Goal: Obtain resource: Obtain resource

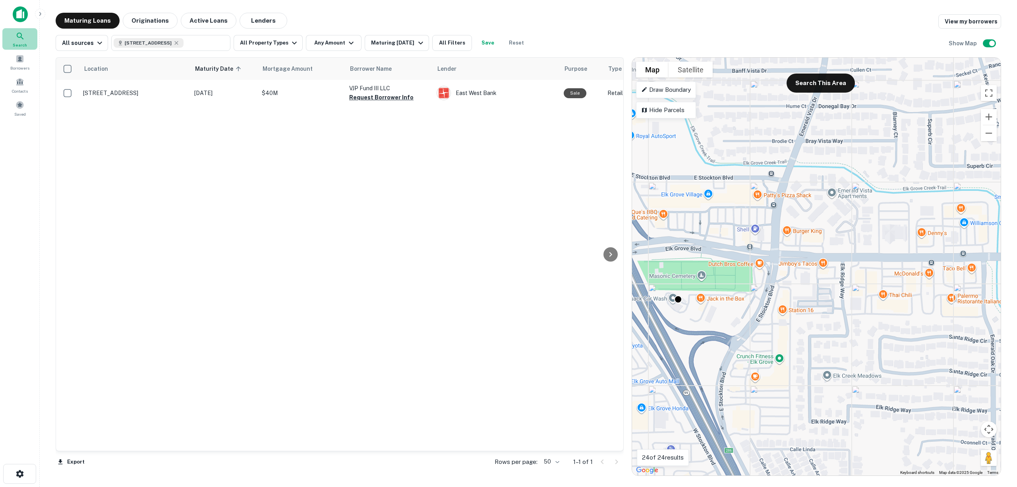
click at [18, 35] on icon at bounding box center [20, 36] width 10 height 10
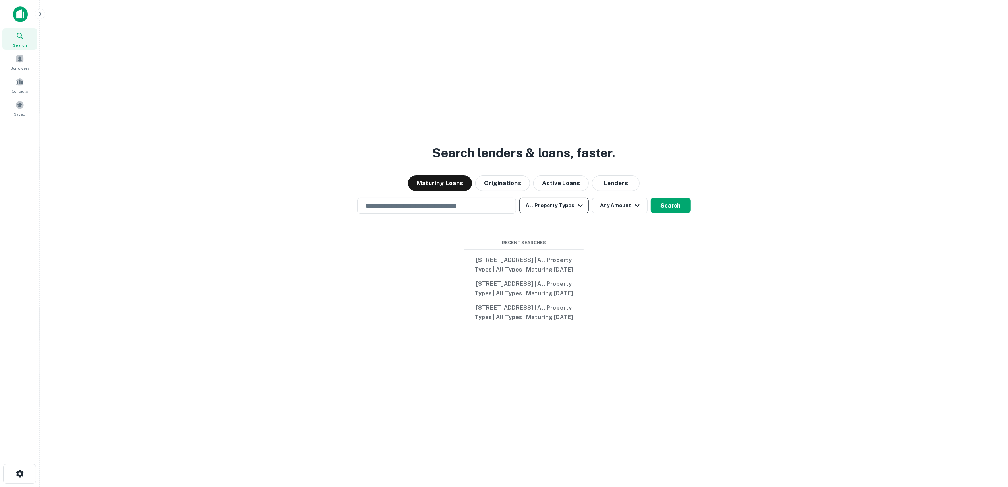
click at [542, 197] on button "All Property Types" at bounding box center [553, 205] width 69 height 16
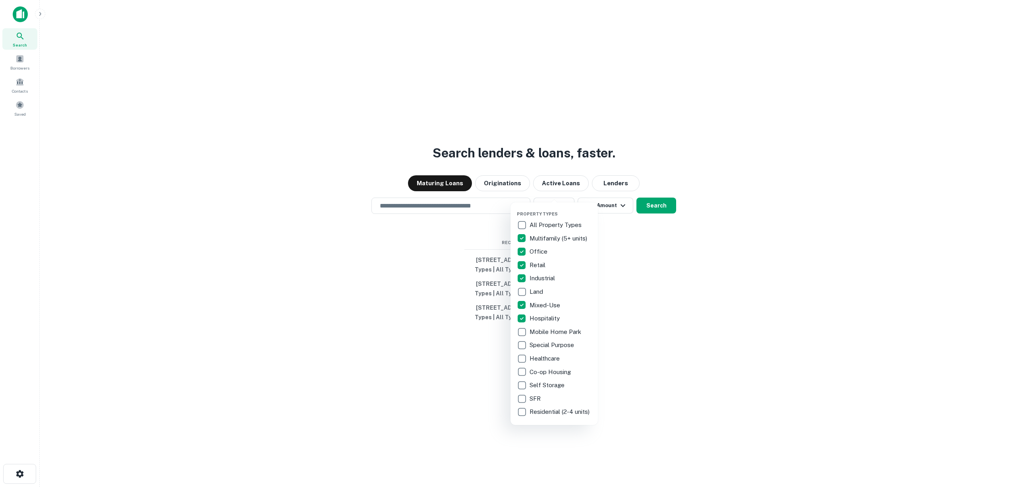
click at [664, 191] on div at bounding box center [508, 243] width 1017 height 487
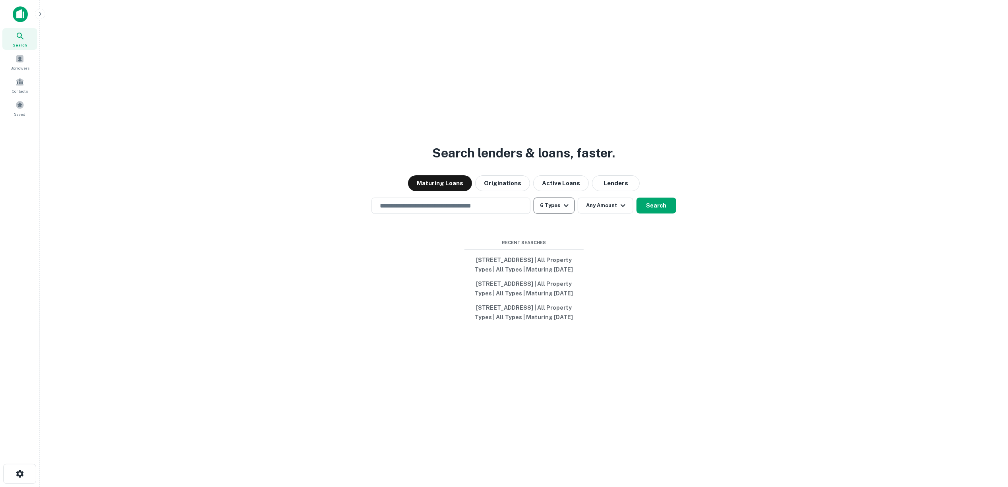
click at [557, 197] on button "6 Types" at bounding box center [554, 205] width 41 height 16
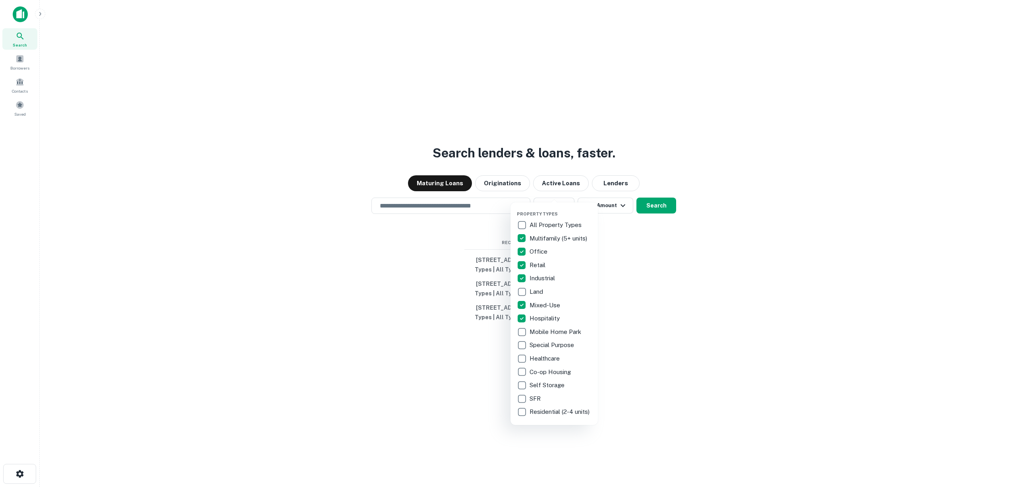
click at [592, 188] on div at bounding box center [508, 243] width 1017 height 487
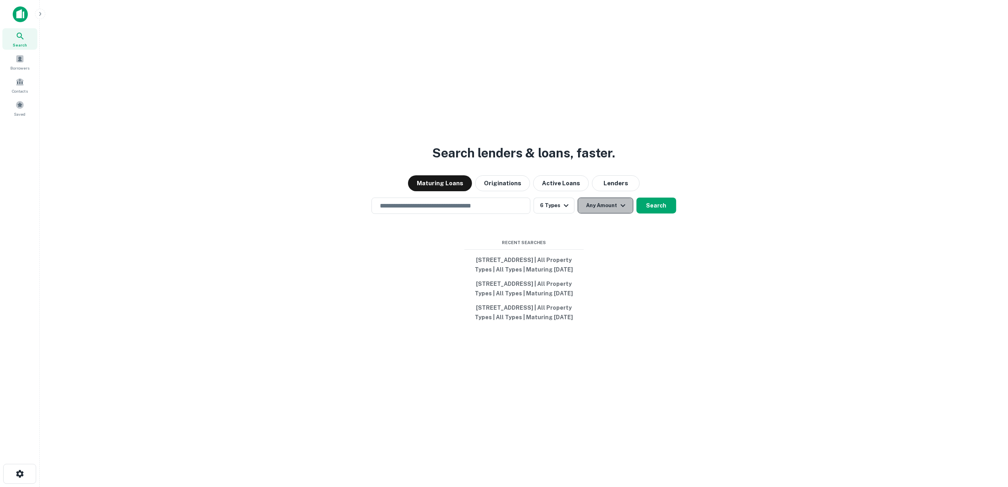
click at [598, 197] on button "Any Amount" at bounding box center [606, 205] width 56 height 16
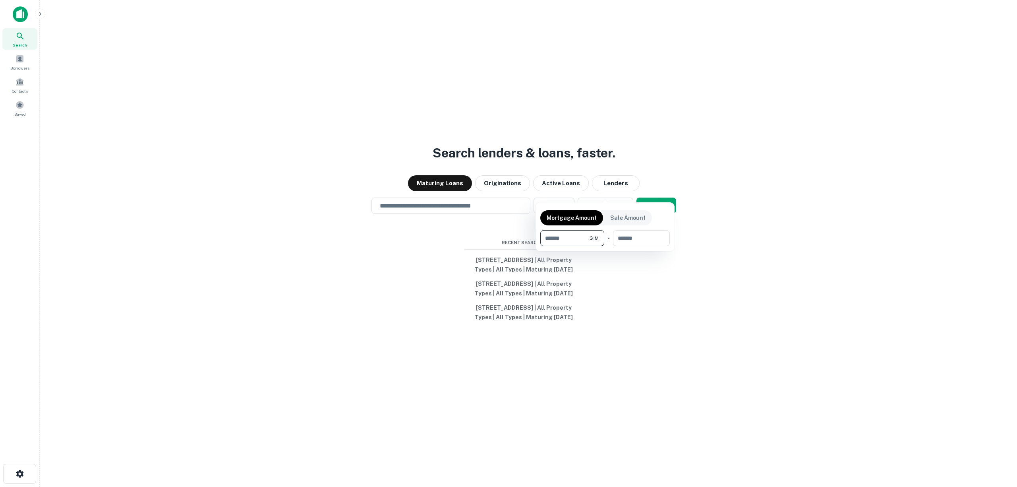
type input "*******"
click at [751, 242] on div at bounding box center [508, 243] width 1017 height 487
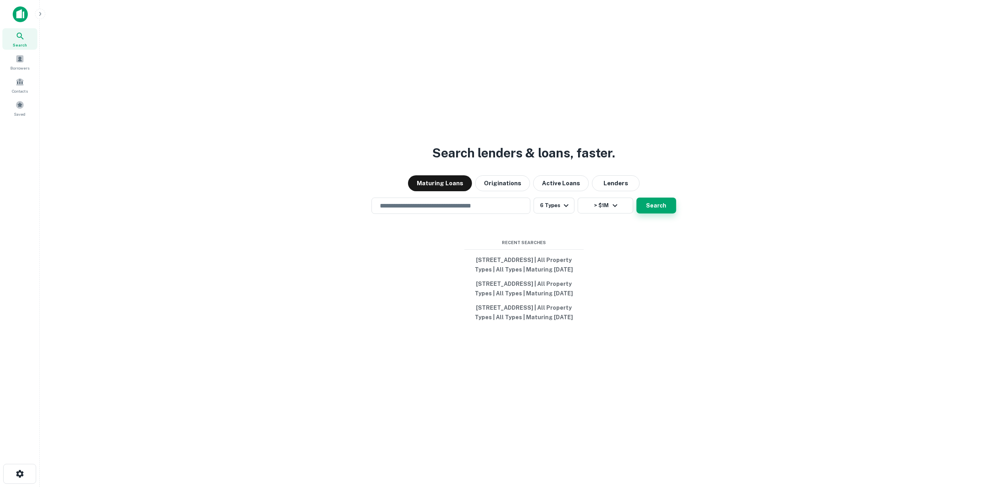
click at [658, 197] on button "Search" at bounding box center [656, 205] width 40 height 16
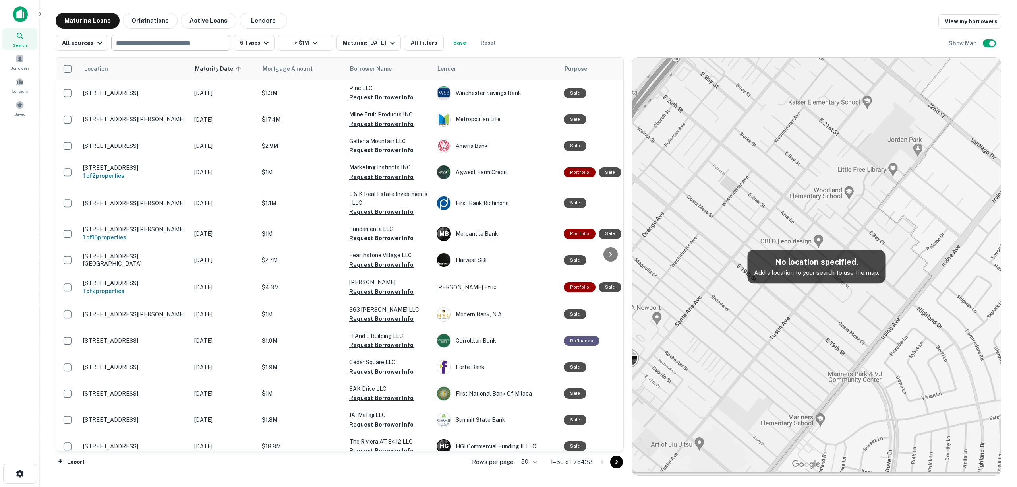
click at [170, 44] on input "text" at bounding box center [170, 42] width 113 height 11
type input "**********"
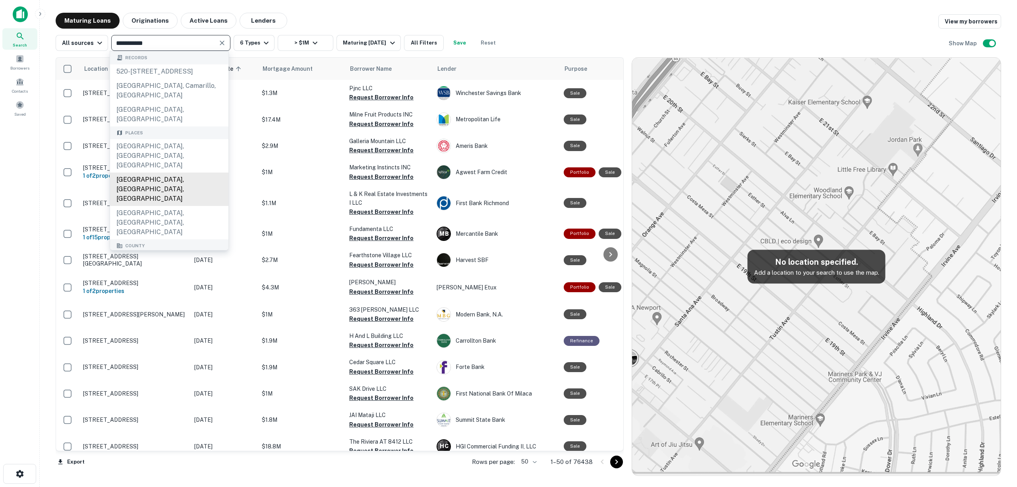
click at [172, 172] on div "Los Angeles County, CA, USA" at bounding box center [169, 188] width 118 height 33
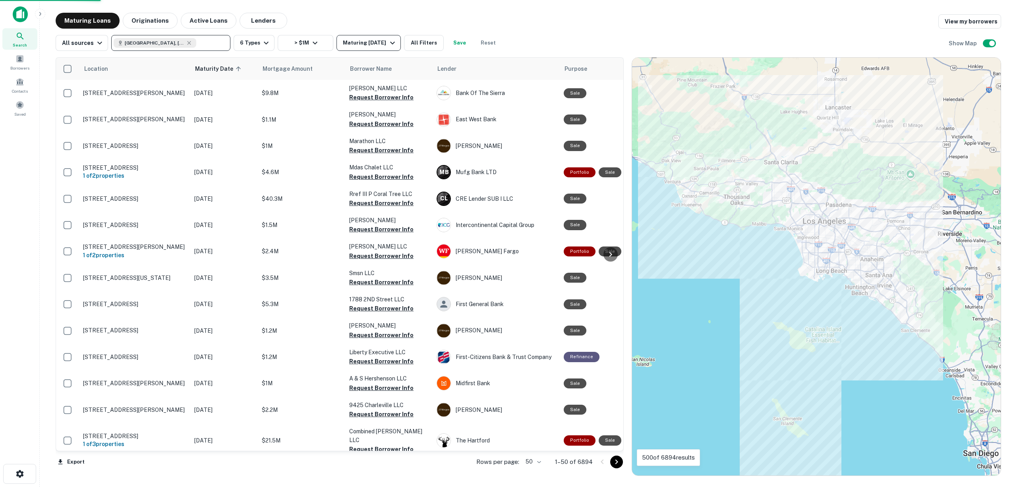
click at [362, 46] on div "Maturing [DATE]" at bounding box center [370, 43] width 54 height 10
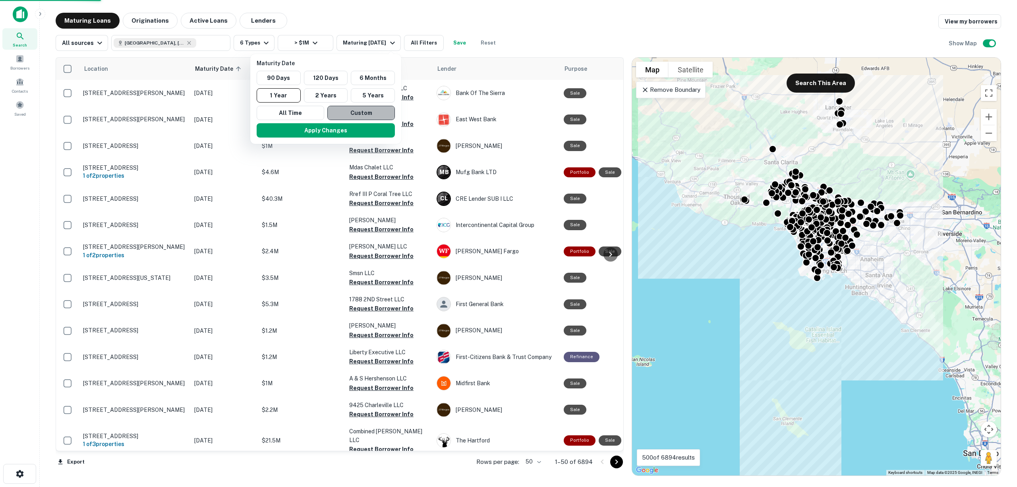
click at [352, 113] on button "Custom" at bounding box center [361, 113] width 68 height 14
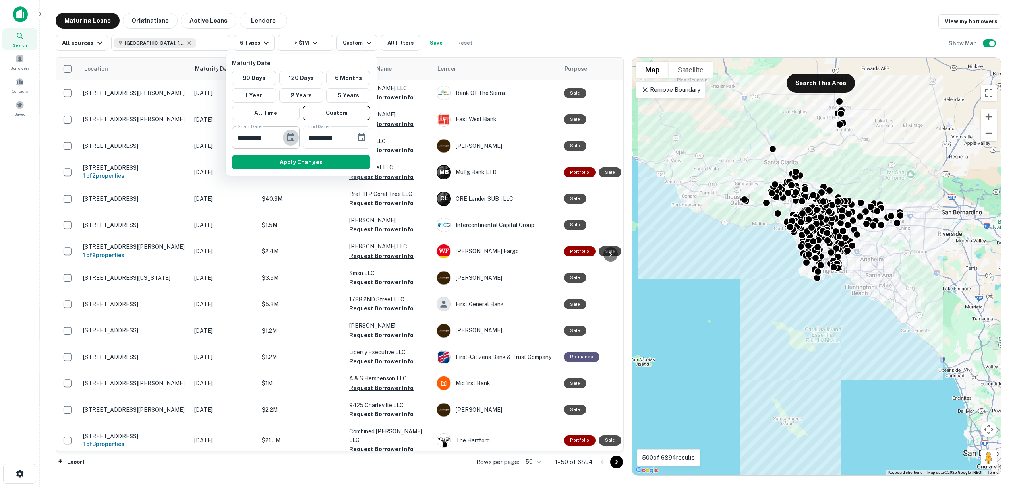
click at [294, 135] on icon "Choose date, selected date is Sep 16, 2025" at bounding box center [291, 138] width 10 height 10
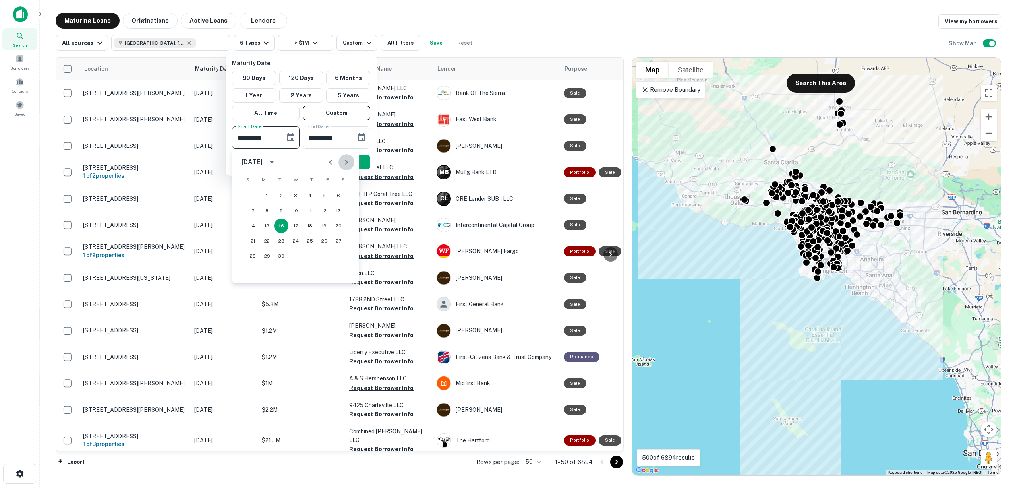
click at [347, 161] on icon "Next month" at bounding box center [347, 162] width 10 height 10
click at [346, 161] on icon "Next month" at bounding box center [346, 162] width 3 height 5
click at [312, 196] on button "1" at bounding box center [310, 195] width 14 height 14
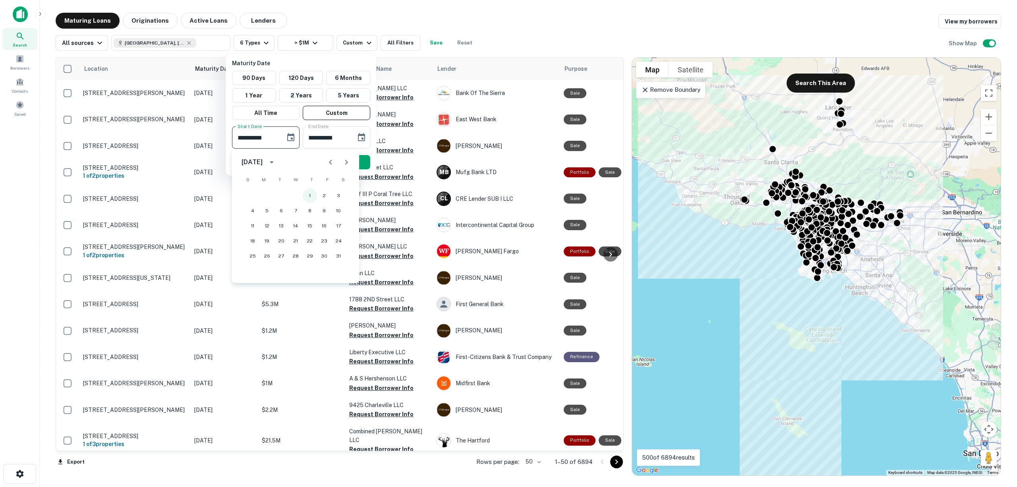
type input "**********"
click at [360, 137] on icon "Choose date, selected date is Mar 15, 2026" at bounding box center [362, 138] width 10 height 10
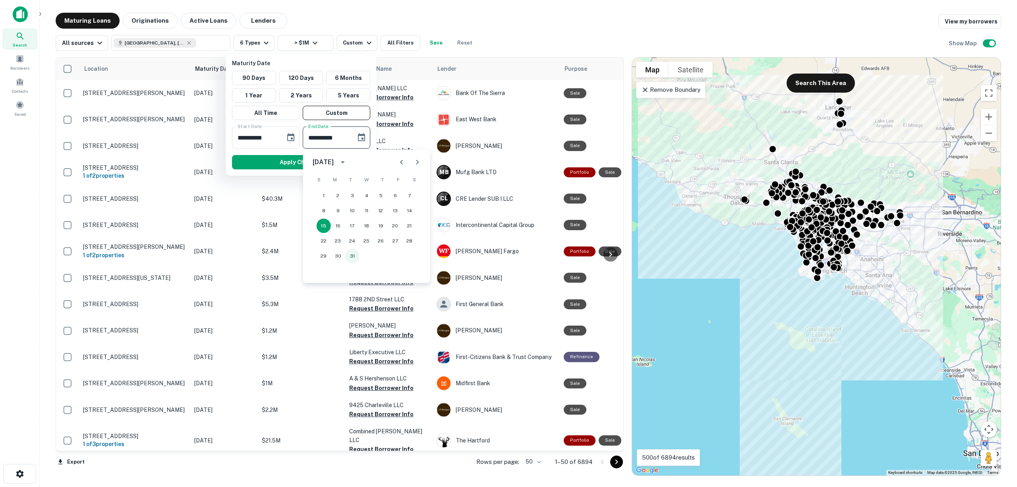
click at [351, 258] on button "31" at bounding box center [352, 256] width 14 height 14
type input "**********"
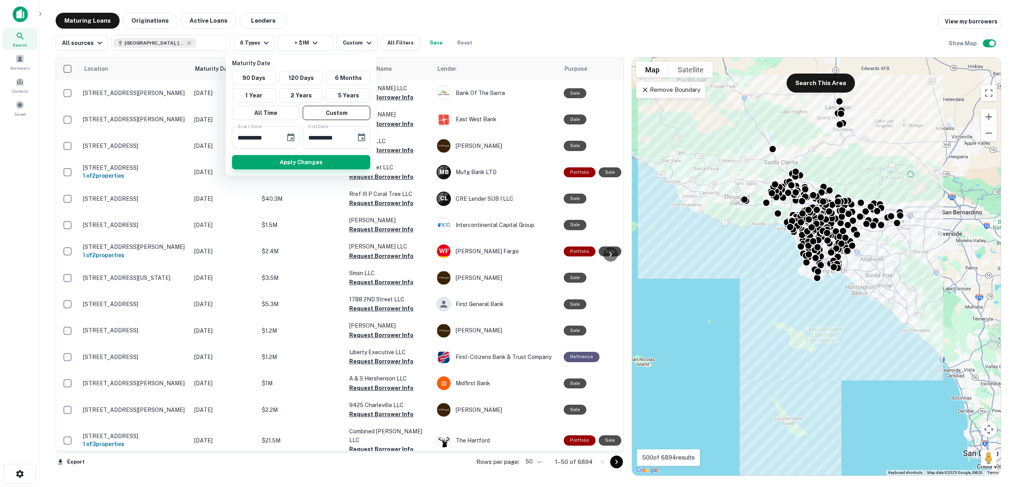
click at [321, 159] on button "Apply Changes" at bounding box center [301, 162] width 138 height 14
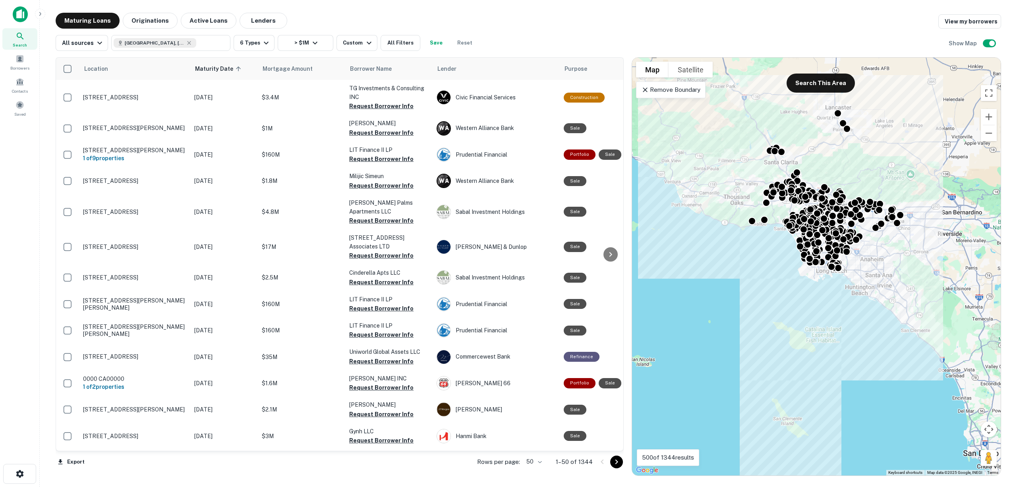
click at [536, 464] on body "Search Borrowers Contacts Saved Maturing Loans Originations Active Loans Lender…" at bounding box center [508, 243] width 1017 height 487
click at [536, 471] on li "100" at bounding box center [535, 470] width 23 height 14
click at [78, 460] on button "Export" at bounding box center [71, 462] width 31 height 12
click at [260, 481] on div at bounding box center [508, 243] width 1017 height 487
click at [296, 44] on button "> $1M" at bounding box center [306, 43] width 56 height 16
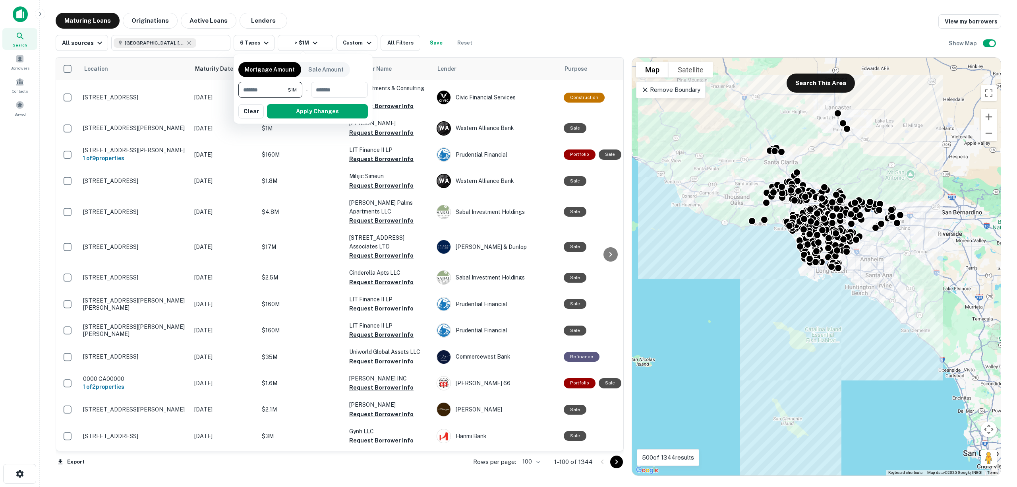
drag, startPoint x: 275, startPoint y: 88, endPoint x: 190, endPoint y: 95, distance: 85.7
click at [190, 95] on div "Mortgage Amount Sale Amount ******* $1M ​ - ​ Apply Changes Clear" at bounding box center [508, 243] width 1017 height 487
type input "*******"
click at [345, 87] on input "number" at bounding box center [337, 90] width 50 height 16
type input "*******"
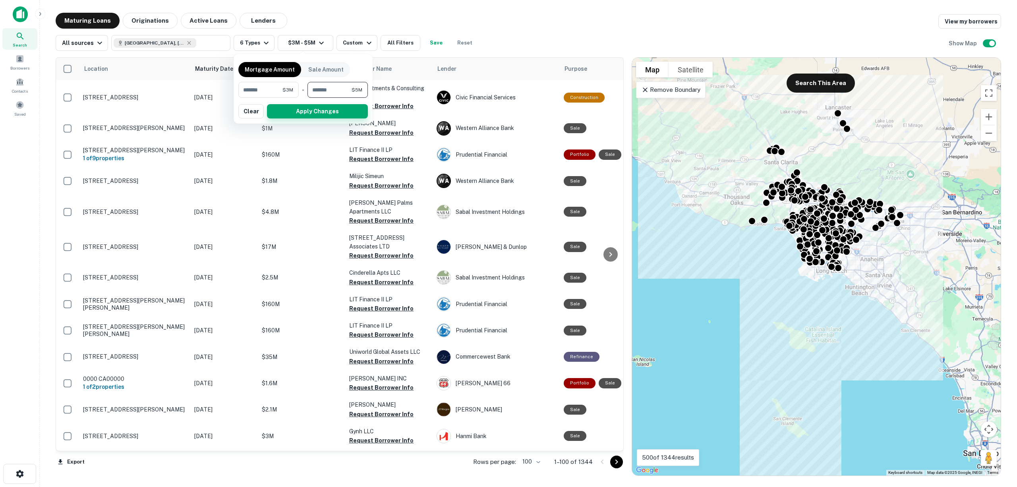
click at [296, 110] on button "Apply Changes" at bounding box center [317, 111] width 101 height 14
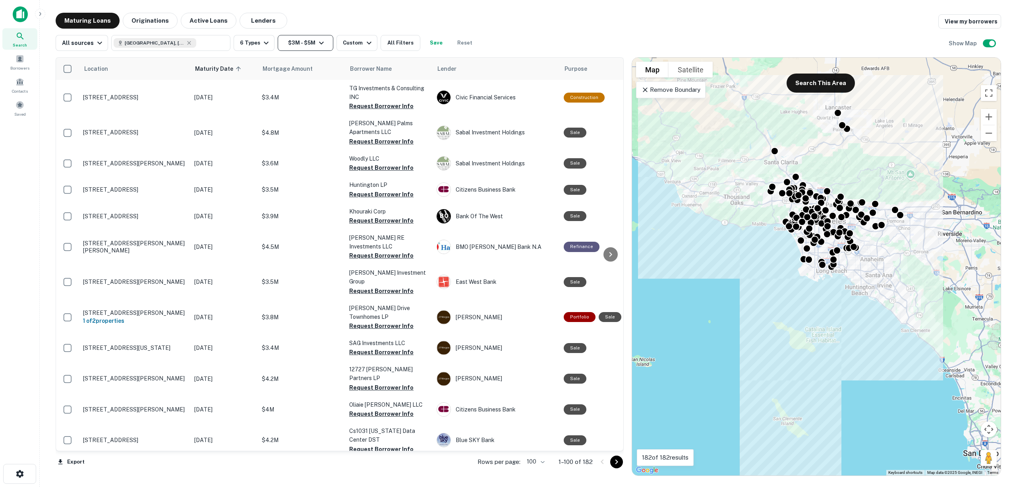
click at [312, 46] on button "$3M - $5M" at bounding box center [306, 43] width 56 height 16
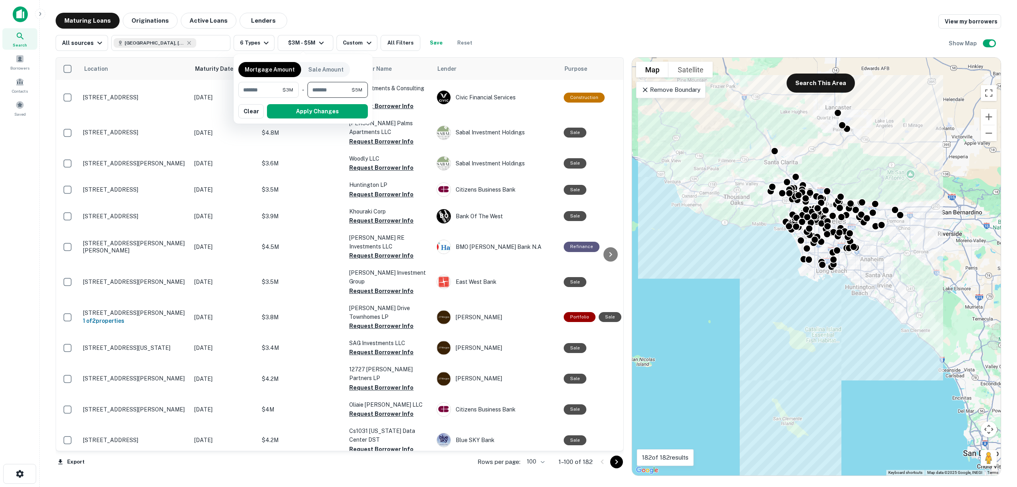
drag, startPoint x: 341, startPoint y: 91, endPoint x: 306, endPoint y: 93, distance: 35.4
click at [306, 93] on div "******* $3M ​ - ******* $5M ​" at bounding box center [303, 90] width 130 height 16
type input "*******"
click at [566, 10] on div at bounding box center [508, 243] width 1017 height 487
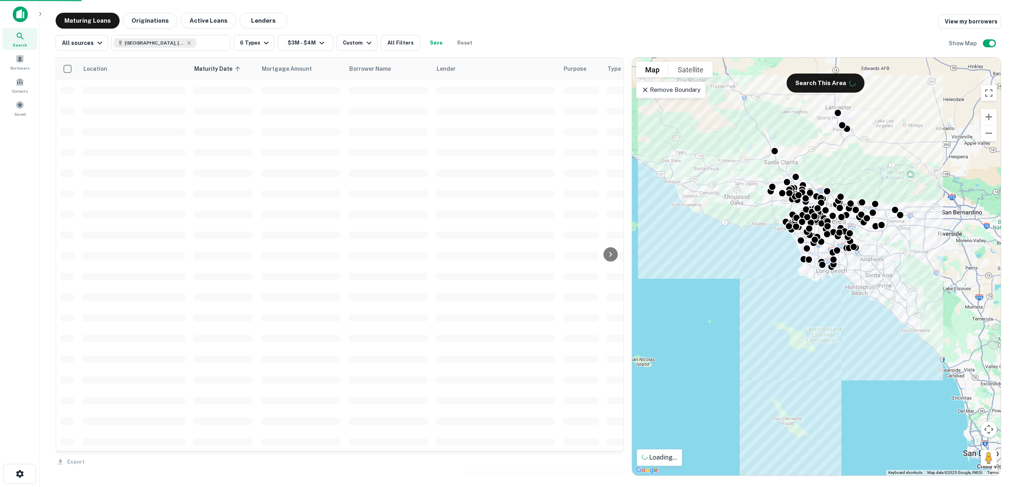
click at [318, 112] on span at bounding box center [300, 111] width 79 height 8
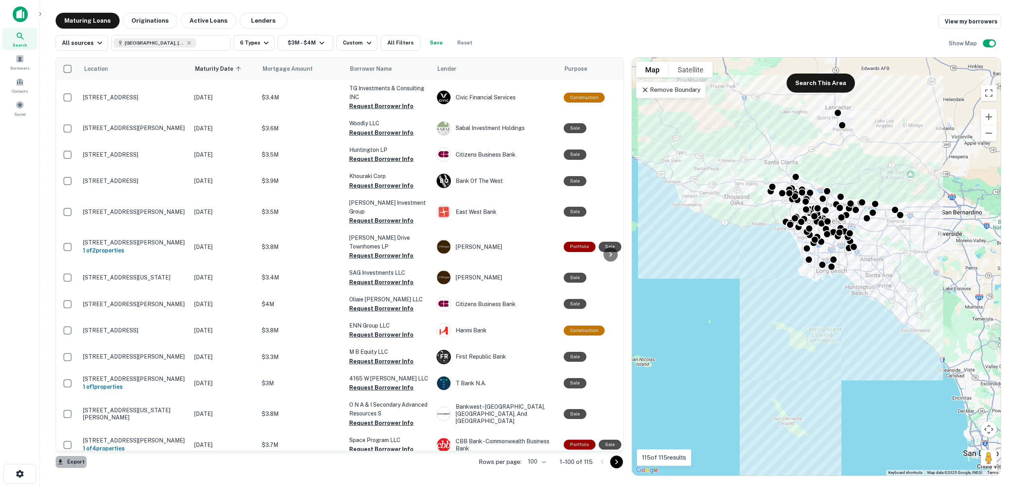
click at [75, 461] on button "Export" at bounding box center [71, 462] width 31 height 12
click at [108, 471] on li "Export as Excel (.xlsx)" at bounding box center [101, 470] width 90 height 14
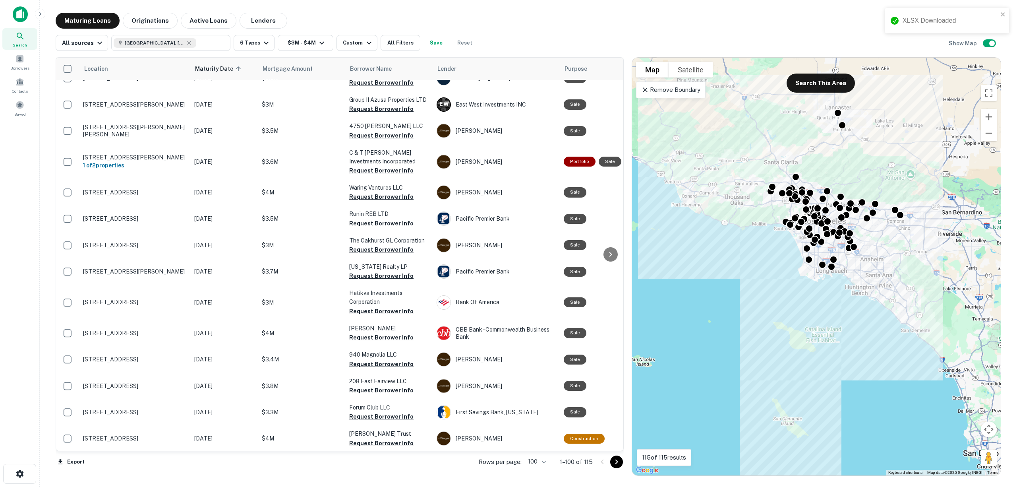
scroll to position [2432, 0]
drag, startPoint x: 618, startPoint y: 462, endPoint x: 611, endPoint y: 466, distance: 8.2
click at [618, 462] on icon "Go to next page" at bounding box center [617, 462] width 10 height 10
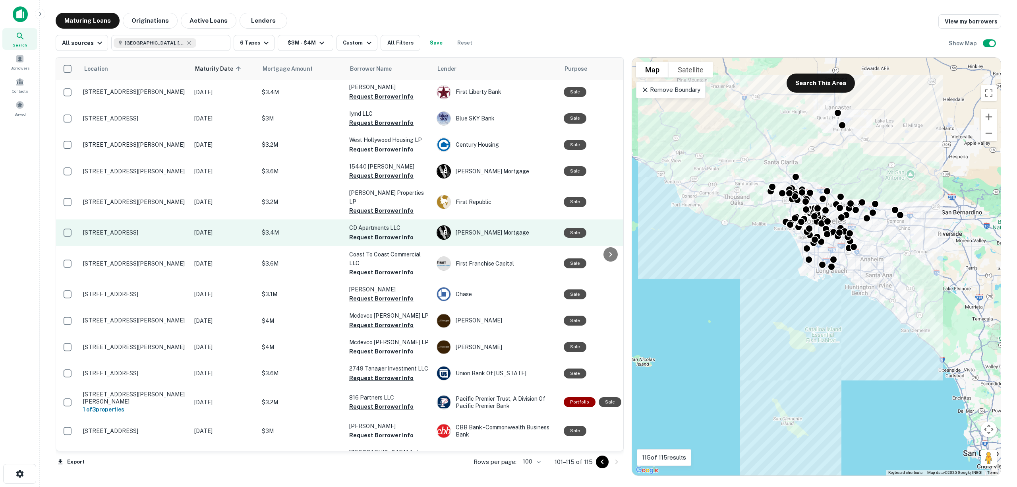
scroll to position [42, 0]
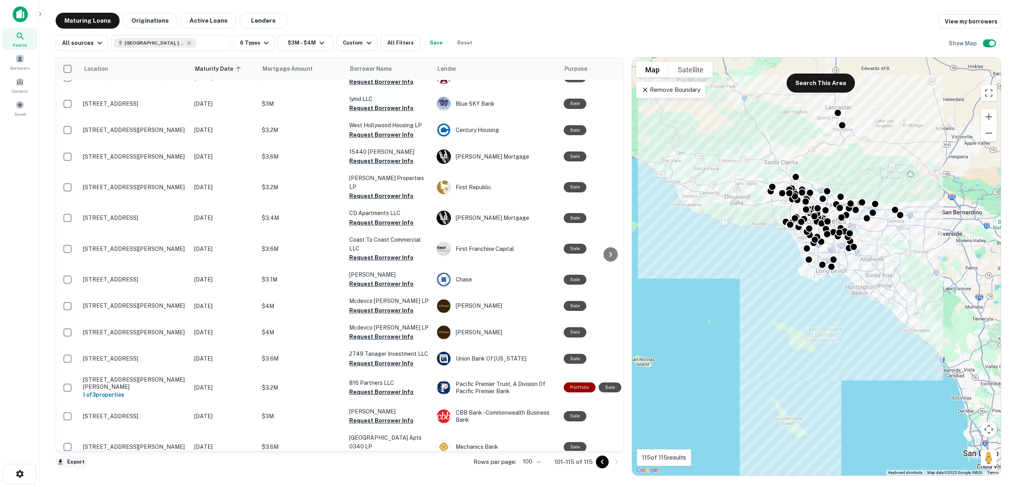
click at [70, 461] on button "Export" at bounding box center [71, 462] width 31 height 12
click at [87, 468] on li "Export as Excel (.xlsx)" at bounding box center [101, 470] width 90 height 14
click at [304, 42] on button "$3M - $4M" at bounding box center [306, 43] width 56 height 16
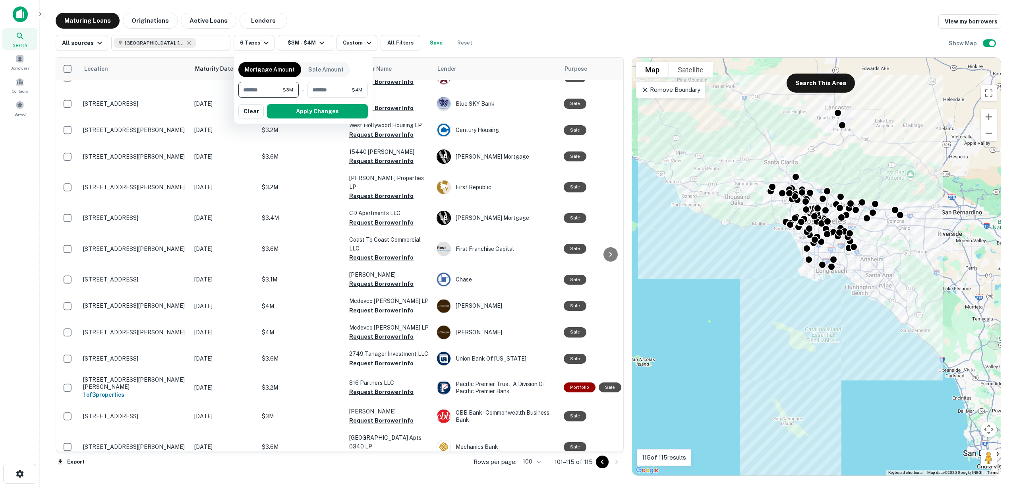
click at [356, 45] on div at bounding box center [508, 243] width 1017 height 487
click at [370, 45] on div at bounding box center [508, 243] width 1017 height 487
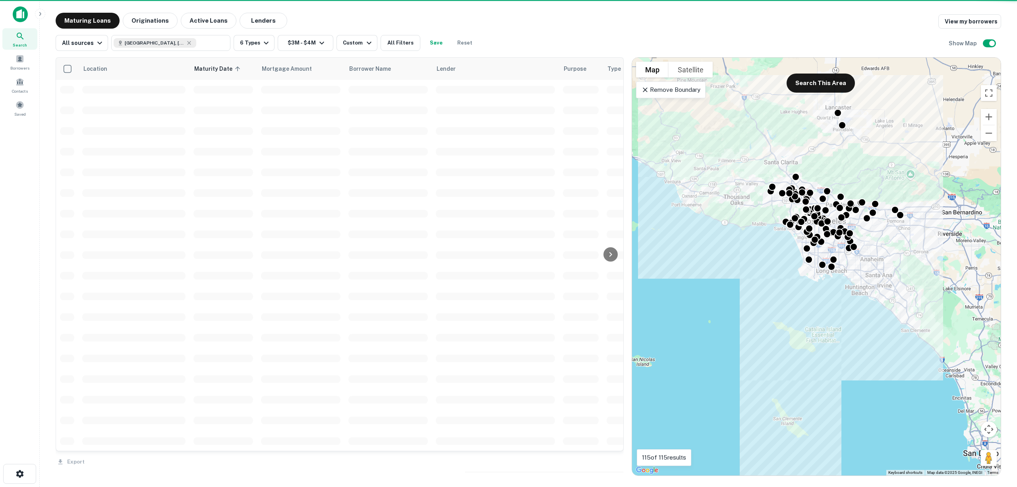
click at [516, 17] on div at bounding box center [508, 243] width 1017 height 487
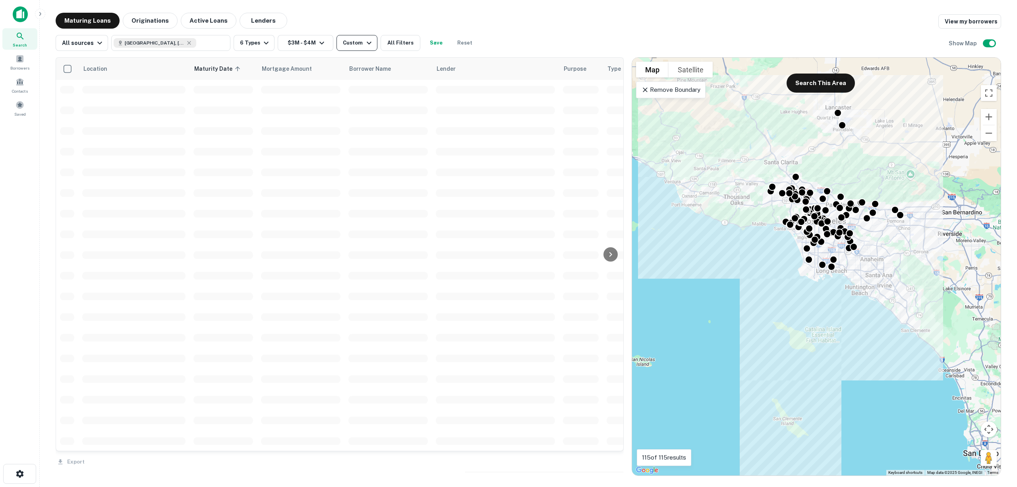
click at [360, 44] on div "Custom" at bounding box center [358, 43] width 31 height 10
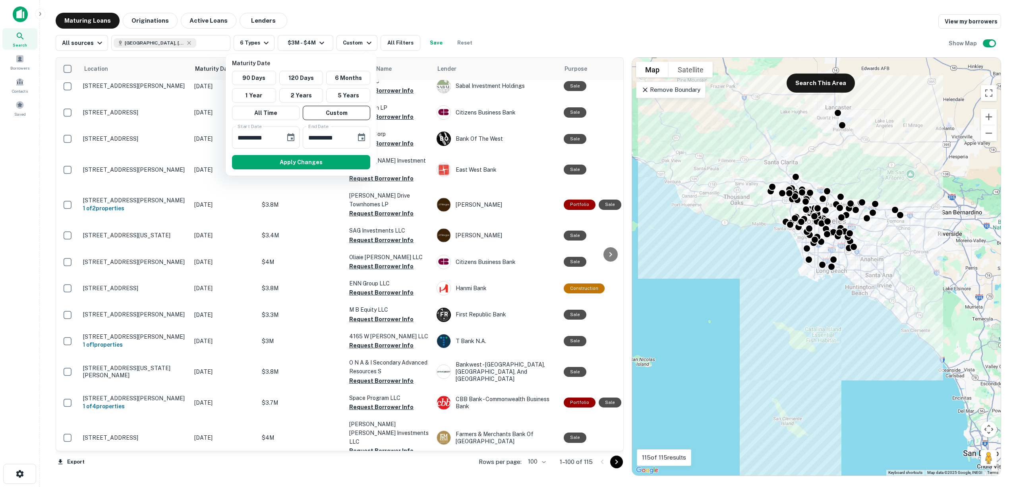
click at [355, 47] on div at bounding box center [508, 243] width 1017 height 487
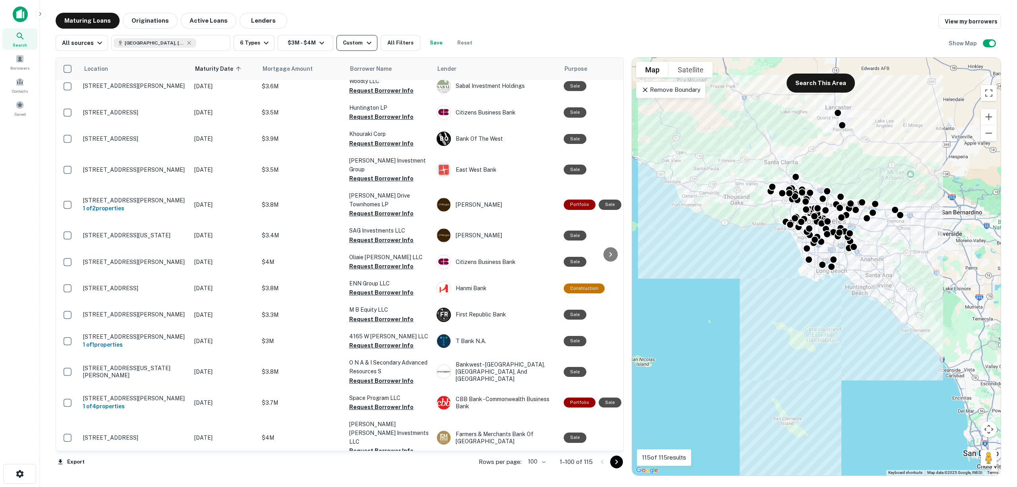
click at [366, 45] on icon "button" at bounding box center [369, 43] width 10 height 10
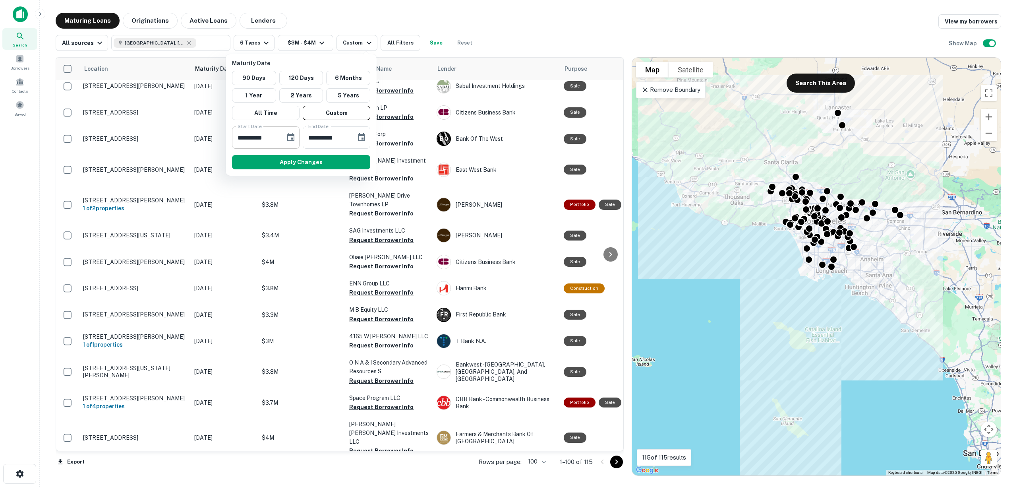
click at [293, 136] on icon "Choose date, selected date is Jan 1, 2026" at bounding box center [290, 137] width 7 height 8
click at [345, 161] on icon "Next month" at bounding box center [347, 162] width 10 height 10
click at [300, 195] on button "1" at bounding box center [295, 195] width 14 height 14
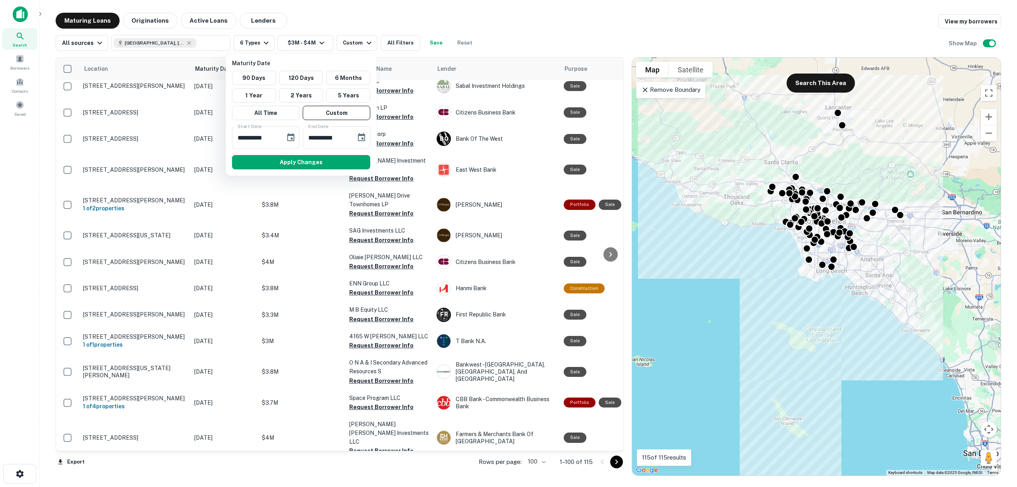
type input "**********"
click at [361, 135] on icon "Choose date, selected date is Mar 31, 2026" at bounding box center [361, 137] width 7 height 8
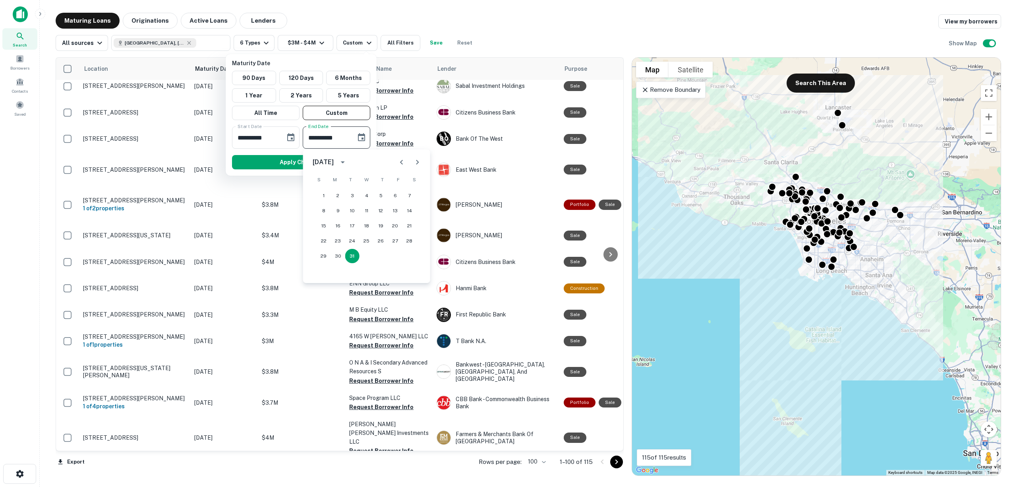
click at [414, 164] on icon "Next month" at bounding box center [418, 162] width 10 height 10
click at [401, 164] on icon "Previous month" at bounding box center [402, 162] width 10 height 10
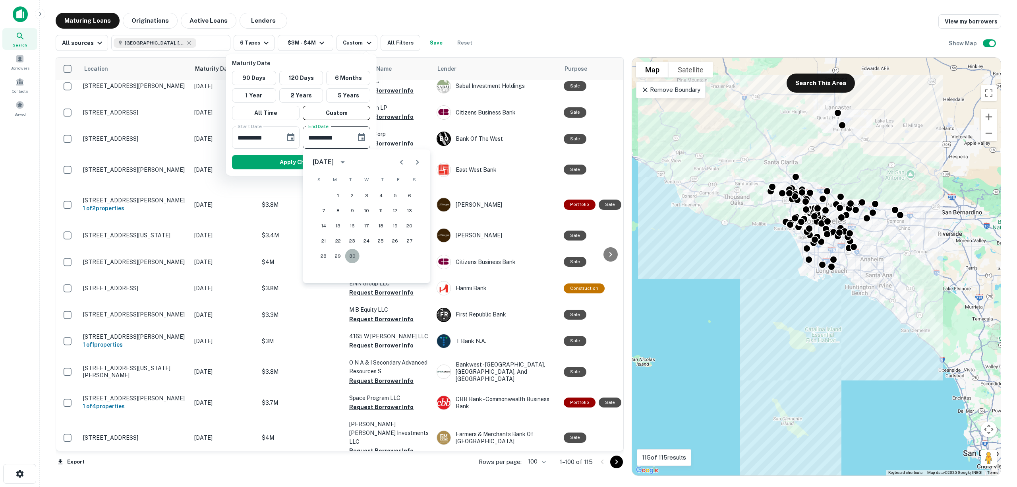
click at [353, 257] on button "30" at bounding box center [352, 256] width 14 height 14
type input "**********"
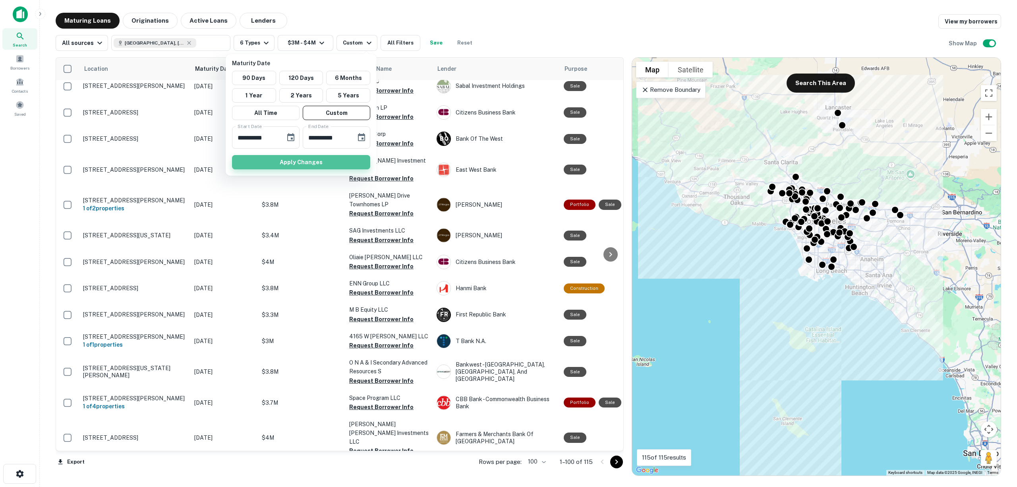
click at [323, 160] on button "Apply Changes" at bounding box center [301, 162] width 138 height 14
